Goal: Task Accomplishment & Management: Manage account settings

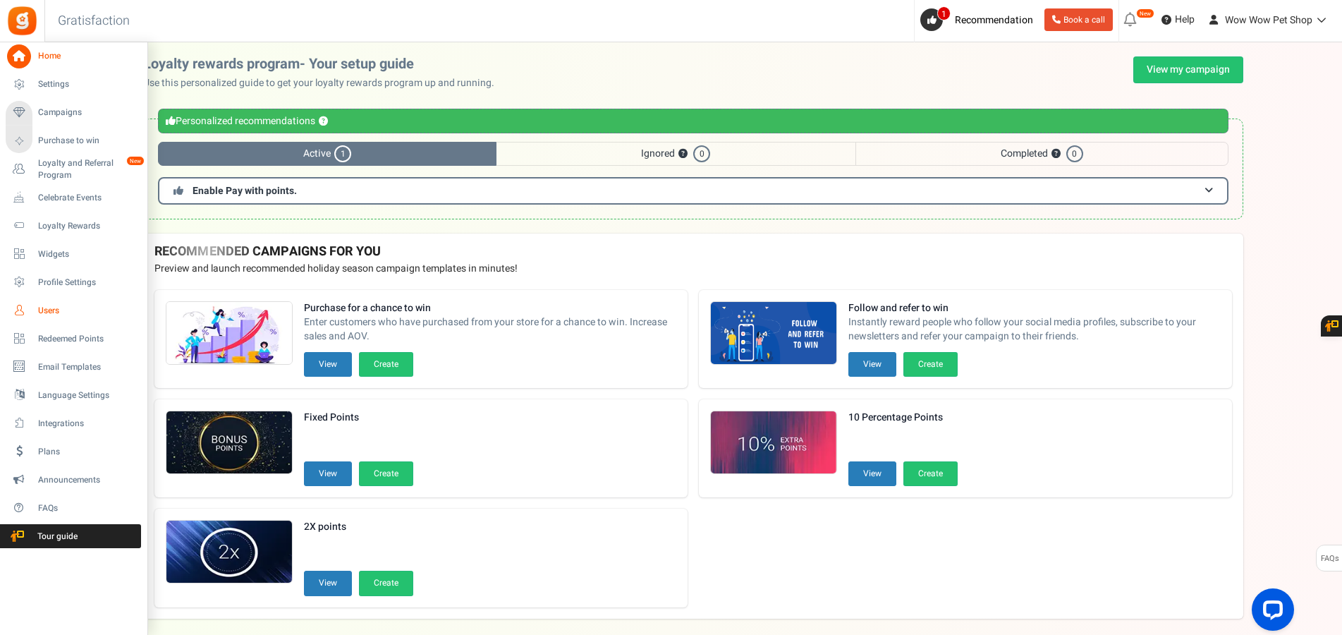
click at [20, 306] on icon at bounding box center [19, 310] width 24 height 24
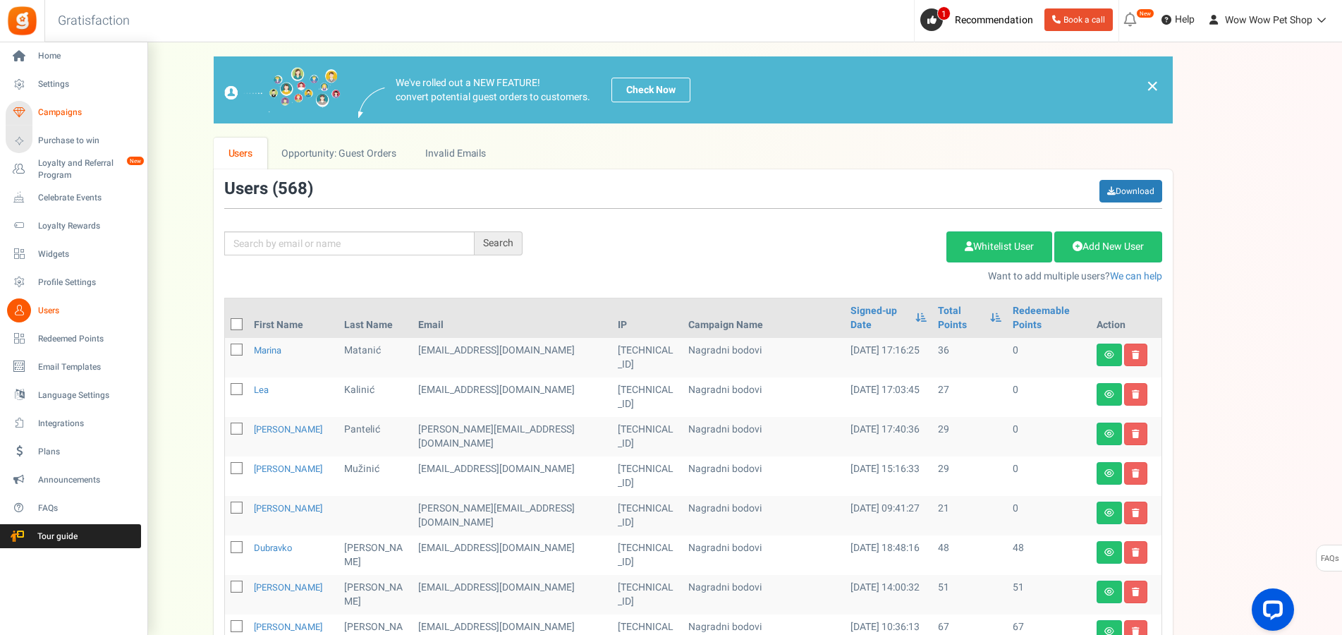
click at [70, 108] on span "Campaigns" at bounding box center [87, 113] width 99 height 12
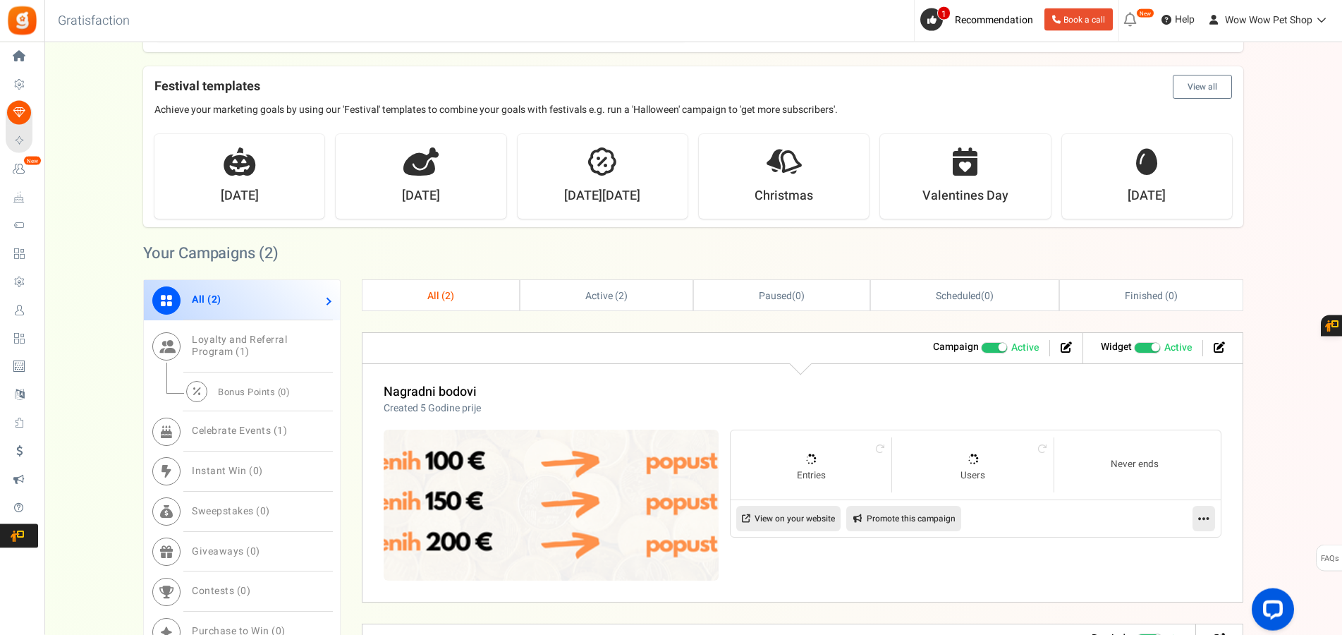
scroll to position [432, 0]
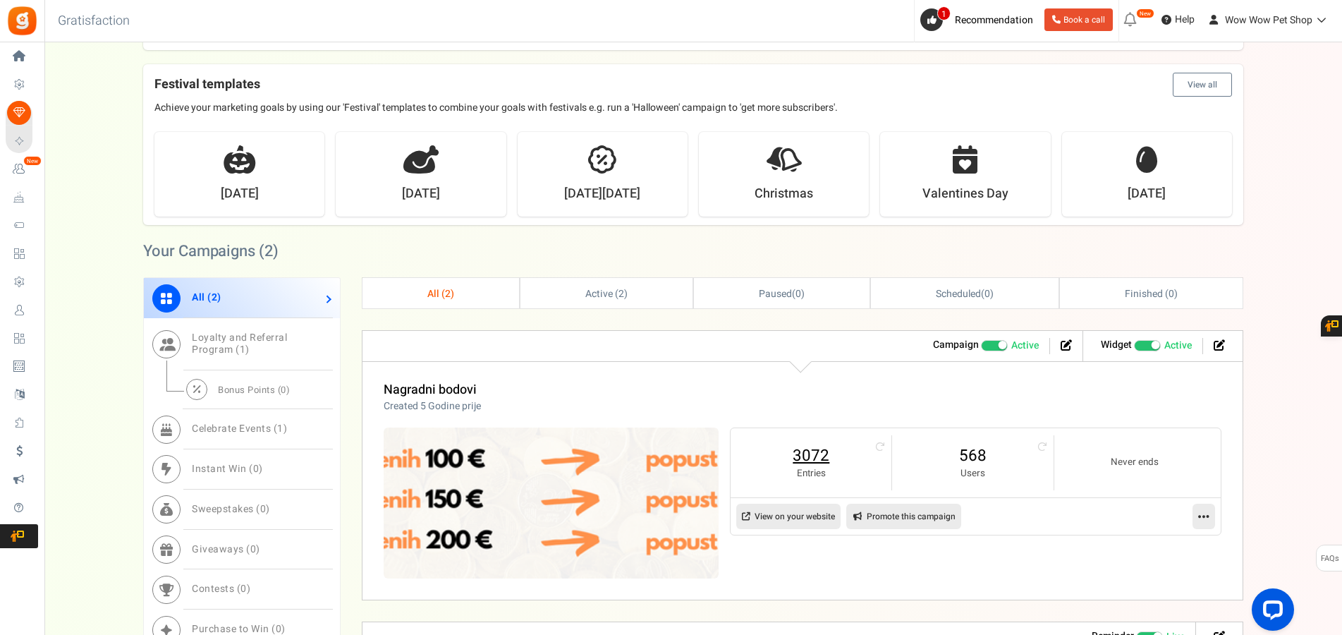
click at [815, 451] on link "3072" at bounding box center [811, 455] width 133 height 23
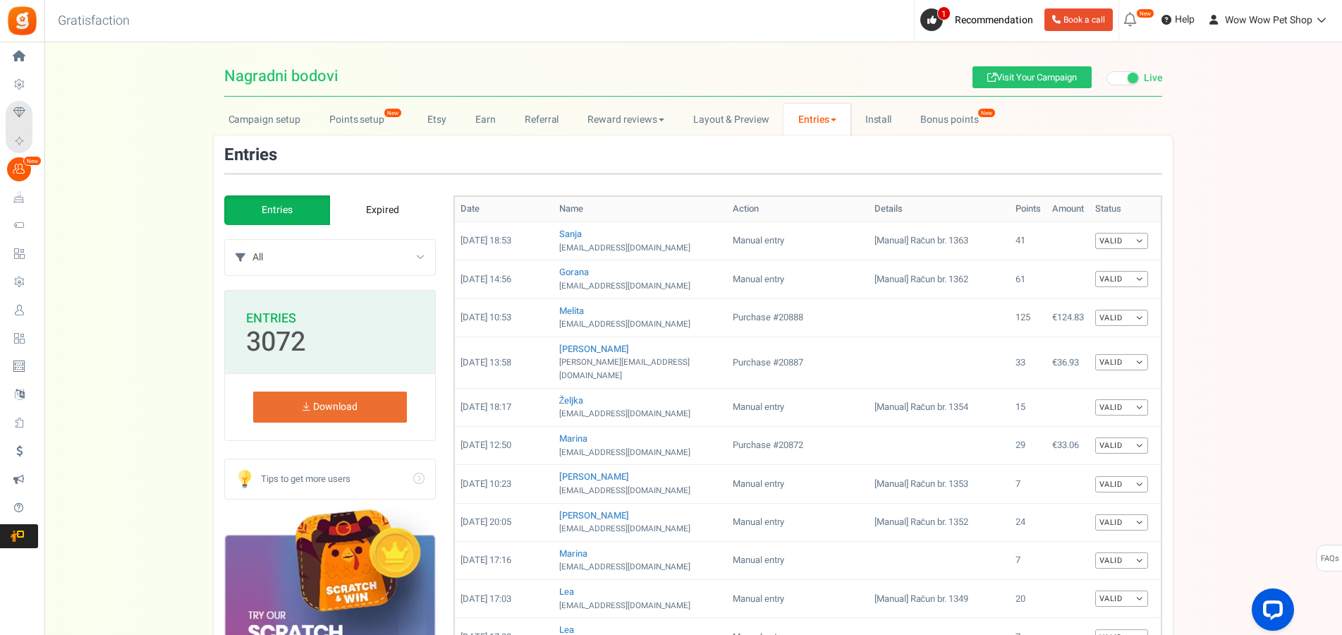
click at [253, 240] on select "All Manual entry Subscribe to our mailing list Pretplati se na našu listu promo…" at bounding box center [344, 257] width 183 height 35
select select "185347"
click option "Pretplati se na našu listu promotivnih ponuda" at bounding box center [0, 0] width 0 height 0
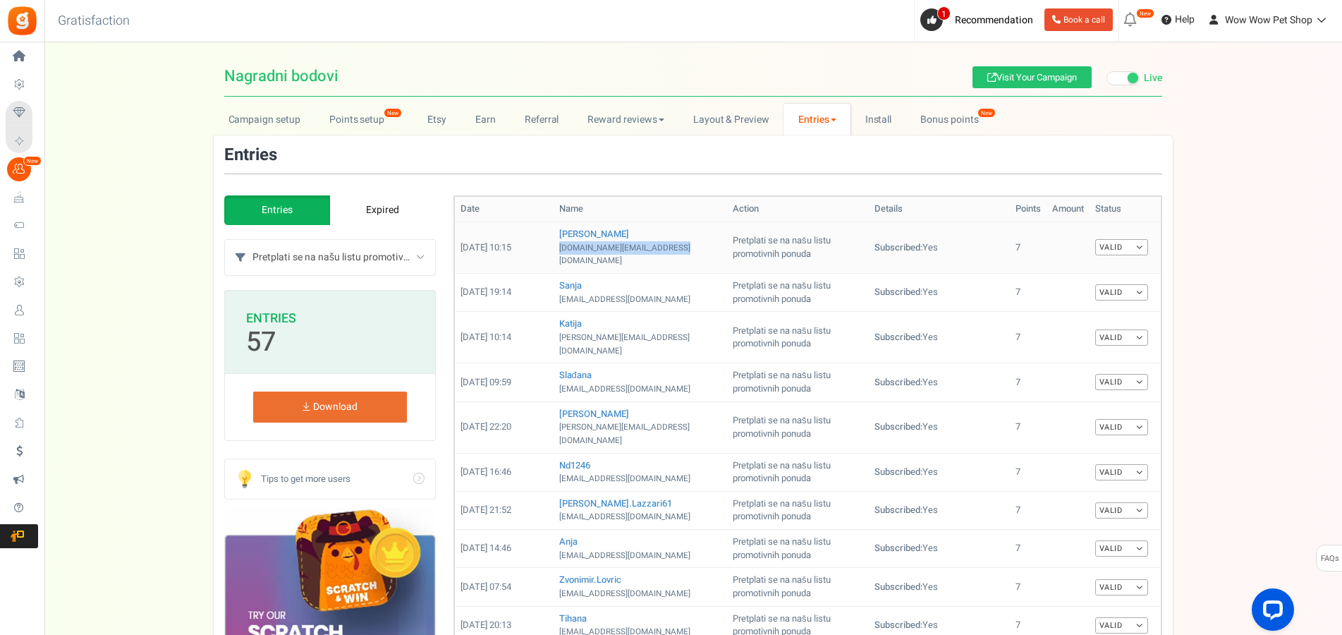
drag, startPoint x: 555, startPoint y: 248, endPoint x: 677, endPoint y: 252, distance: 122.1
click at [677, 252] on td "[PERSON_NAME] [DOMAIN_NAME][EMAIL_ADDRESS][DOMAIN_NAME]" at bounding box center [641, 247] width 174 height 51
copy small "[DOMAIN_NAME][EMAIL_ADDRESS][DOMAIN_NAME]"
